Goal: Task Accomplishment & Management: Manage account settings

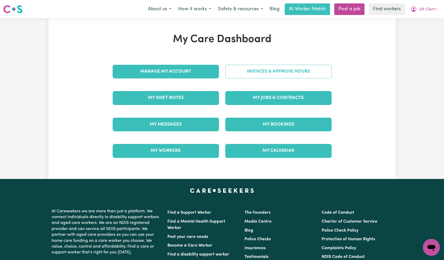
click at [281, 75] on link "Invoices & Approve Hours" at bounding box center [278, 72] width 106 height 14
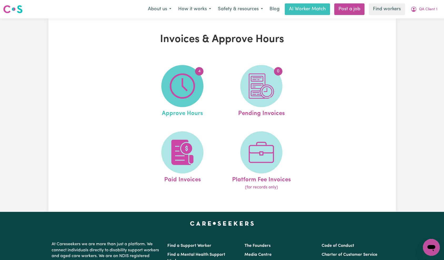
click at [186, 84] on img at bounding box center [182, 85] width 25 height 25
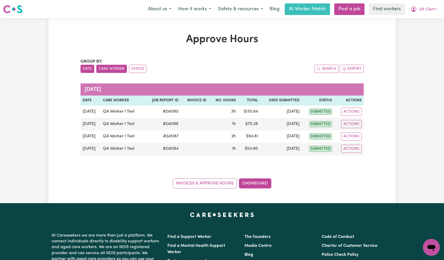
click at [107, 66] on button "Care Worker" at bounding box center [111, 69] width 31 height 8
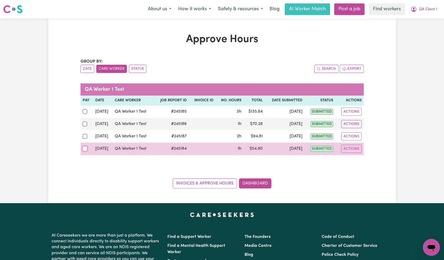
click at [86, 149] on input "checkbox" at bounding box center [85, 148] width 5 height 5
checkbox input "true"
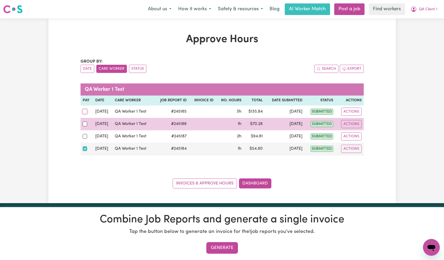
drag, startPoint x: 85, startPoint y: 111, endPoint x: 84, endPoint y: 122, distance: 10.3
click at [85, 111] on input "checkbox" at bounding box center [85, 111] width 5 height 5
checkbox input "true"
click at [84, 122] on input "checkbox" at bounding box center [85, 124] width 5 height 5
checkbox input "true"
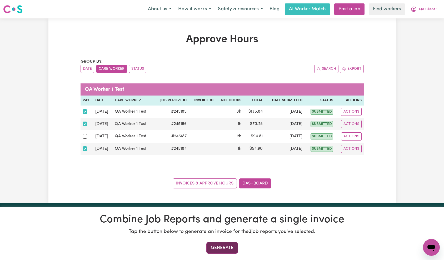
click at [218, 245] on button "Generate" at bounding box center [223, 248] width 32 height 12
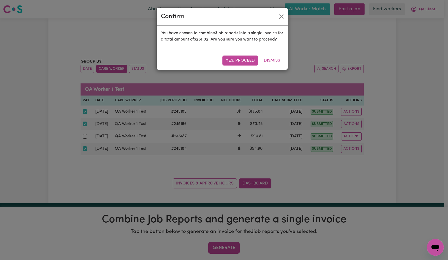
click at [242, 66] on button "Yes, proceed" at bounding box center [241, 61] width 36 height 10
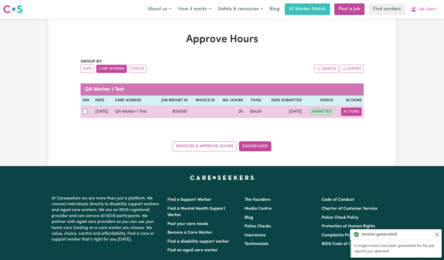
click at [357, 114] on button "Actions" at bounding box center [351, 112] width 21 height 8
click at [366, 125] on link "View Job Report" at bounding box center [364, 124] width 45 height 11
select select "pm"
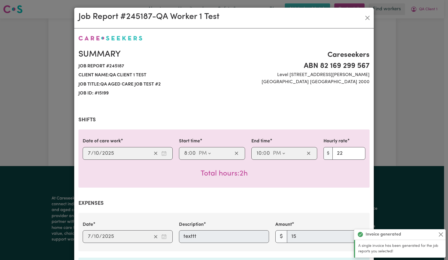
scroll to position [223, 0]
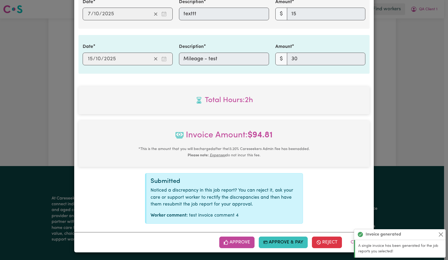
drag, startPoint x: 231, startPoint y: 242, endPoint x: 238, endPoint y: 229, distance: 15.0
click at [231, 242] on button "Approve" at bounding box center [236, 243] width 35 height 12
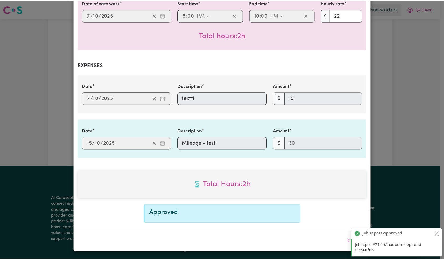
scroll to position [0, 0]
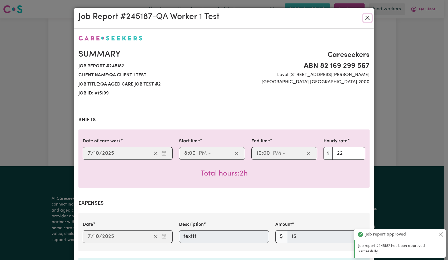
click at [367, 17] on button "Close" at bounding box center [368, 18] width 8 height 8
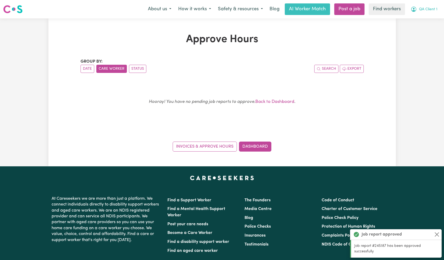
click at [427, 11] on span "QA Client 1" at bounding box center [428, 10] width 18 height 6
click at [425, 21] on link "My Dashboard" at bounding box center [420, 21] width 42 height 10
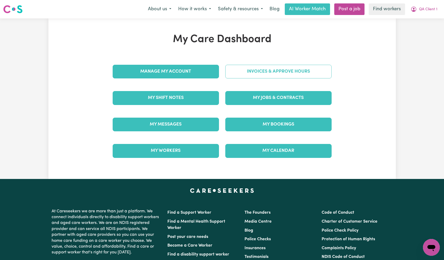
click at [306, 72] on link "Invoices & Approve Hours" at bounding box center [278, 72] width 106 height 14
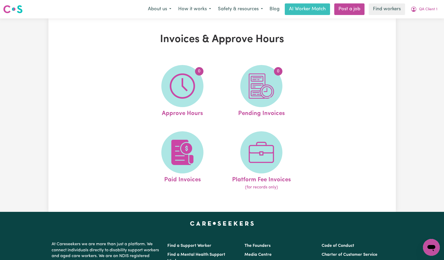
click at [352, 77] on div "Invoices & Approve Hours 0 Approve Hours 0 Pending Invoices Paid Invoices Platf…" at bounding box center [222, 115] width 348 height 164
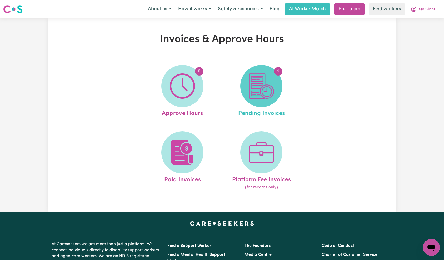
click at [261, 85] on img at bounding box center [261, 85] width 25 height 25
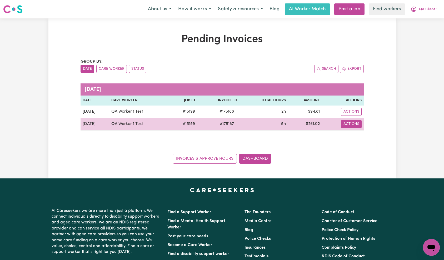
click at [355, 125] on button "Actions" at bounding box center [351, 124] width 21 height 8
click at [367, 136] on link "Download Invoice" at bounding box center [366, 136] width 48 height 11
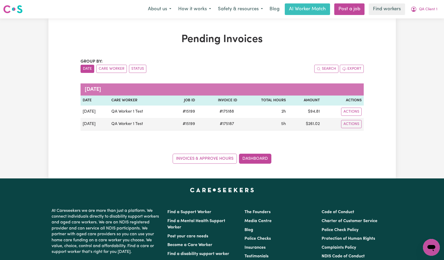
click at [325, 131] on div "Group by: Date Care Worker Status Search Export [DATE] Date Care Worker Job ID …" at bounding box center [222, 110] width 283 height 105
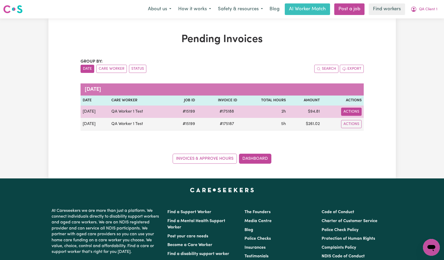
click at [355, 112] on button "Actions" at bounding box center [351, 112] width 21 height 8
click at [360, 120] on link "Download Invoice" at bounding box center [366, 124] width 48 height 11
click at [354, 115] on button "Actions" at bounding box center [351, 112] width 21 height 8
click at [363, 145] on link "Paid via EFT" at bounding box center [366, 145] width 48 height 11
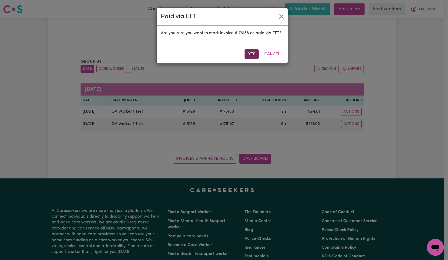
click at [253, 55] on button "Yes" at bounding box center [252, 54] width 14 height 10
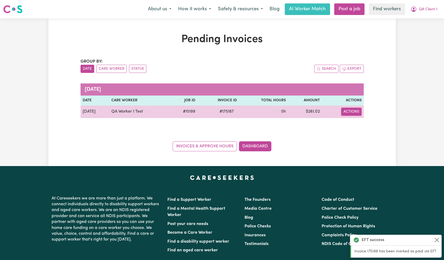
click at [360, 112] on button "Actions" at bounding box center [351, 112] width 21 height 8
click at [365, 144] on link "Paid via EFT" at bounding box center [366, 145] width 48 height 11
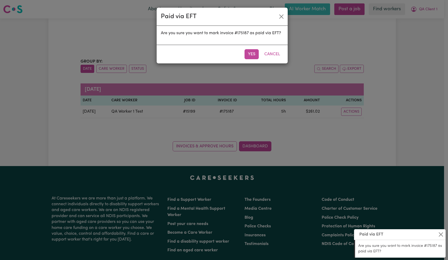
click at [252, 53] on button "Yes" at bounding box center [252, 54] width 14 height 10
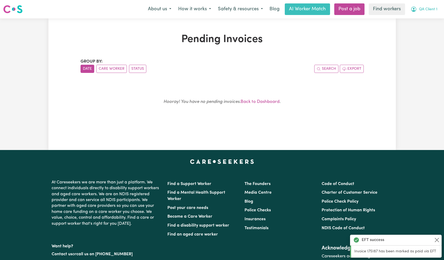
click at [428, 10] on span "QA Client 1" at bounding box center [428, 10] width 18 height 6
click at [420, 32] on link "Logout" at bounding box center [420, 30] width 42 height 10
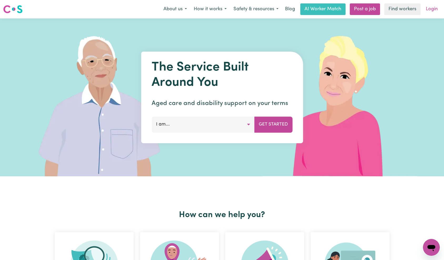
click at [430, 11] on link "Login" at bounding box center [432, 9] width 18 height 12
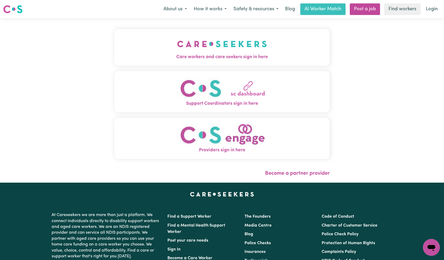
click at [156, 38] on button "Care workers and care seekers sign in here" at bounding box center [222, 47] width 216 height 37
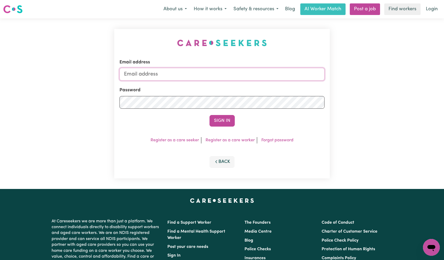
click at [243, 74] on input "Email address" at bounding box center [222, 74] width 205 height 13
type input "[EMAIL_ADDRESS][DOMAIN_NAME]"
click at [224, 118] on button "Sign In" at bounding box center [222, 121] width 25 height 12
